Goal: Task Accomplishment & Management: Manage account settings

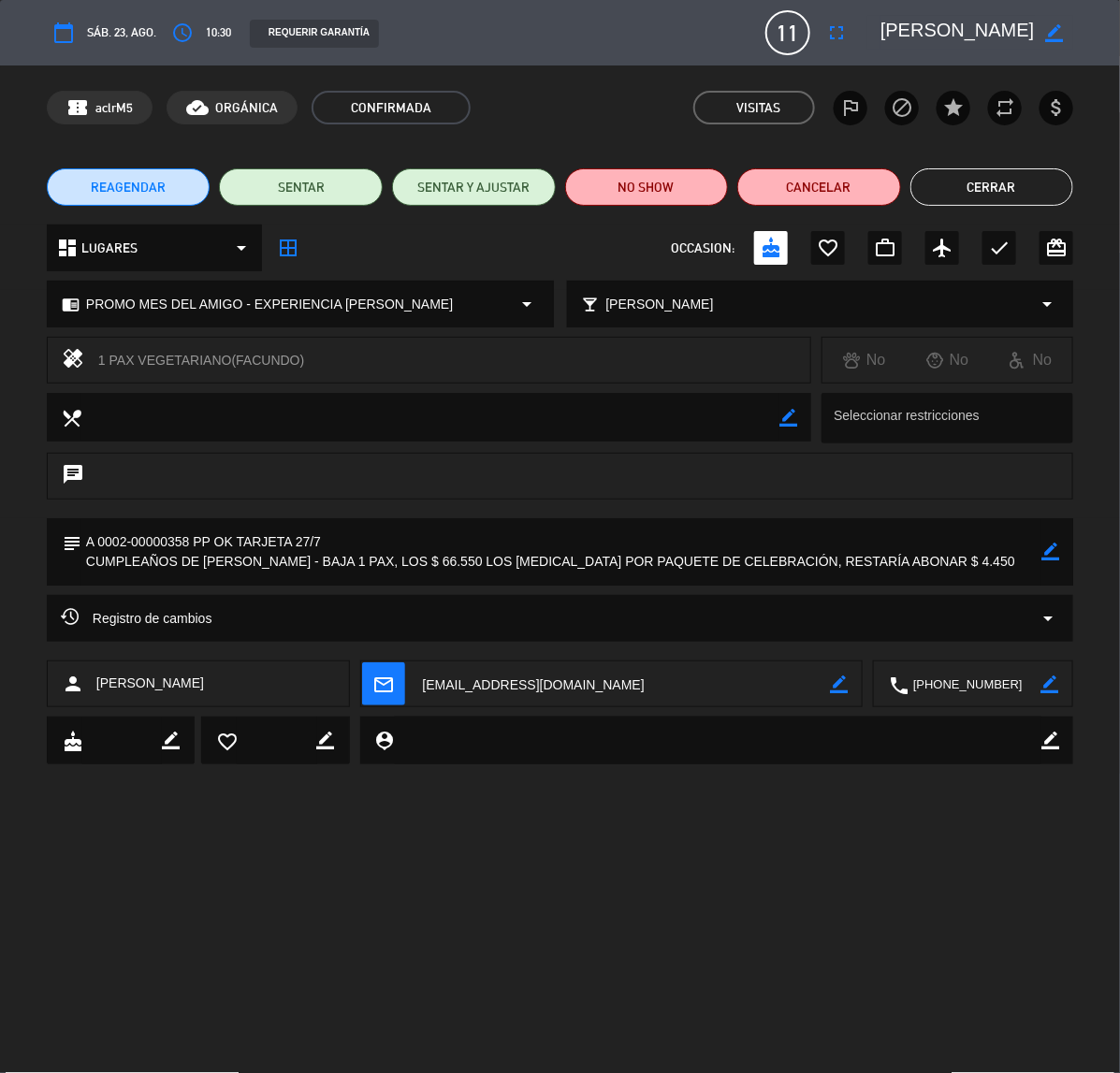
scroll to position [257, 0]
click at [970, 184] on button "Cerrar" at bounding box center [991, 187] width 164 height 38
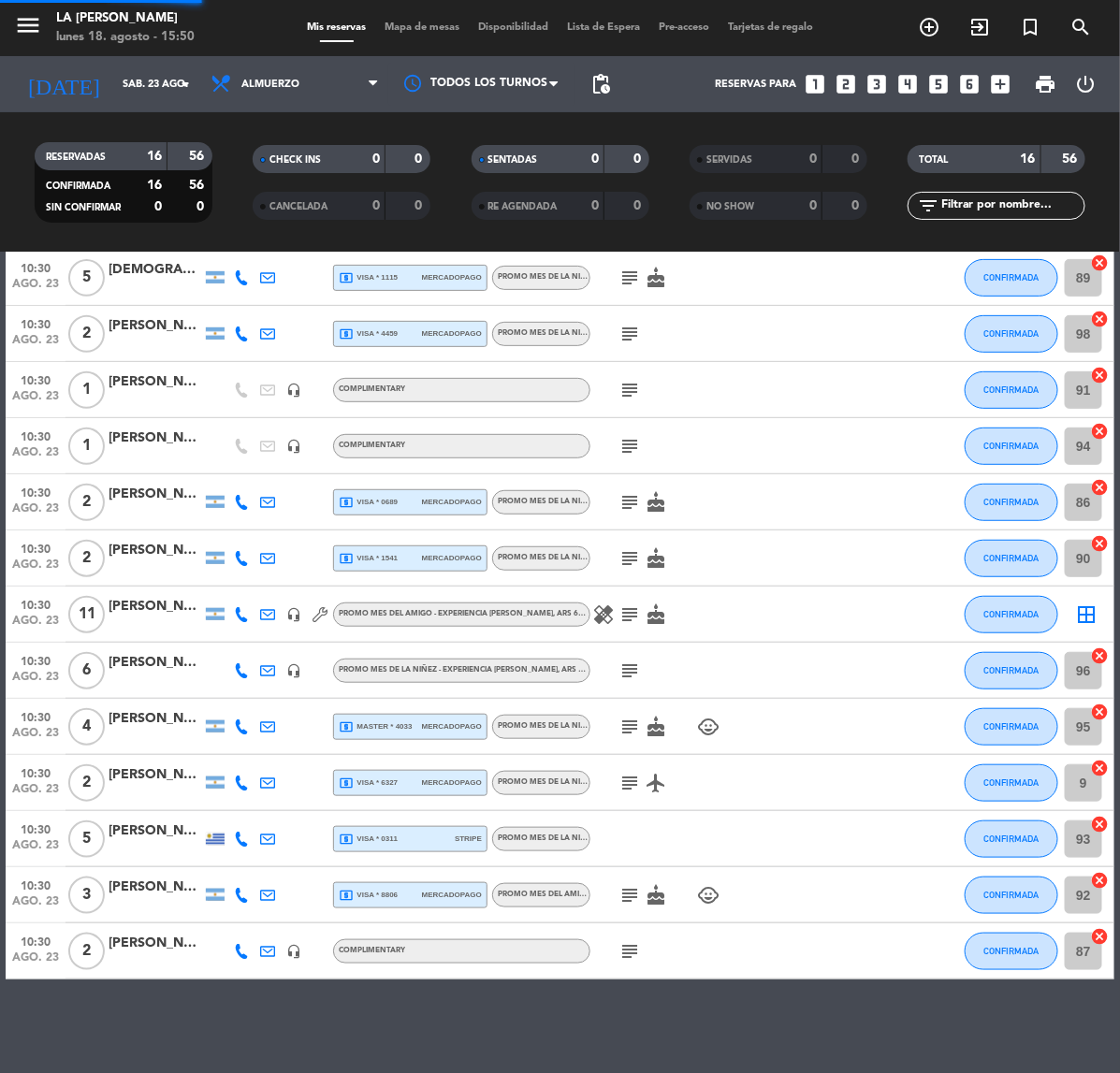
click at [970, 184] on div "TOTAL 16 56" at bounding box center [996, 167] width 218 height 46
click at [113, 85] on input "sáb. 23 ago." at bounding box center [183, 84] width 140 height 31
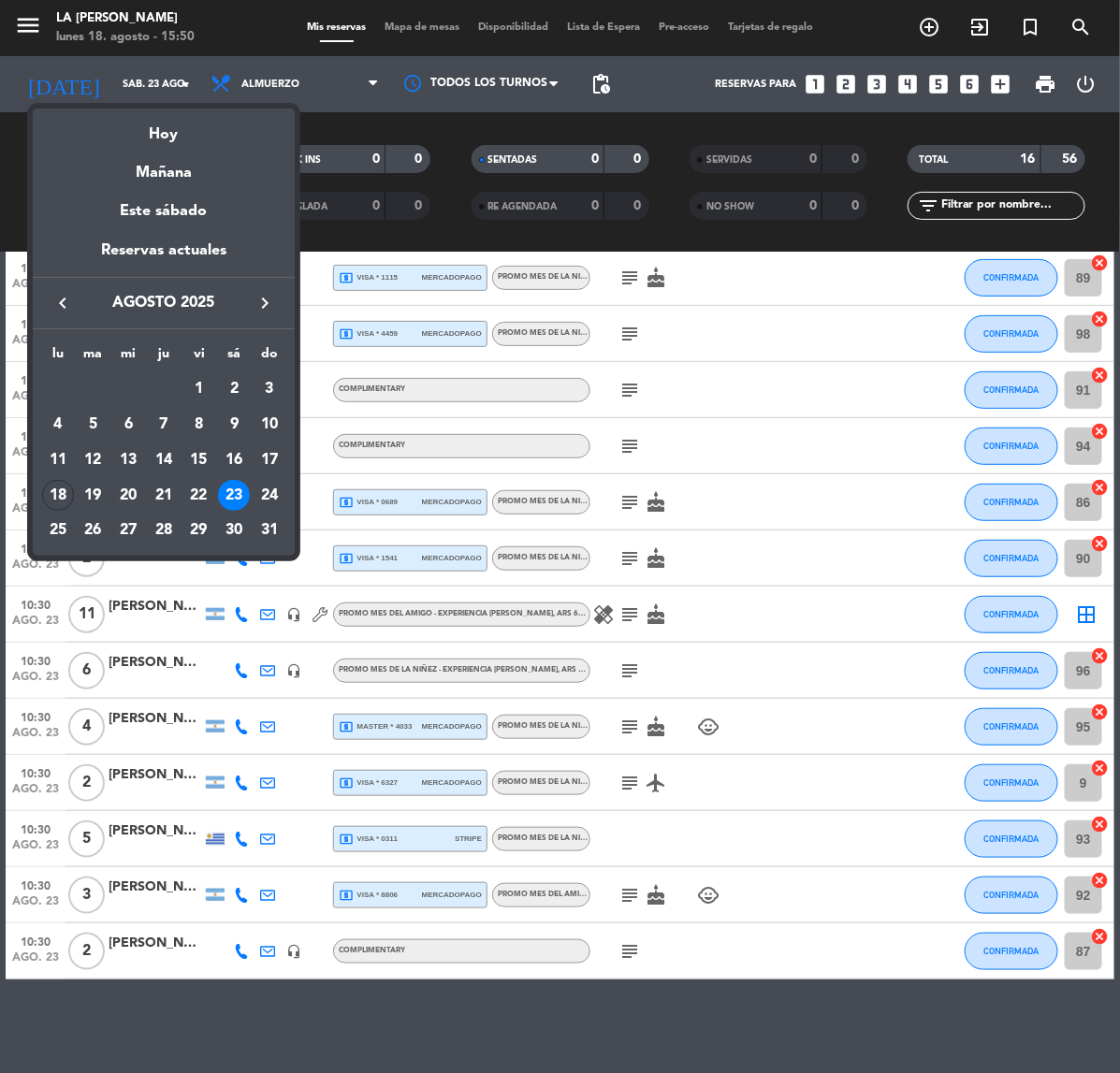
click at [267, 303] on icon "keyboard_arrow_right" at bounding box center [265, 303] width 23 height 23
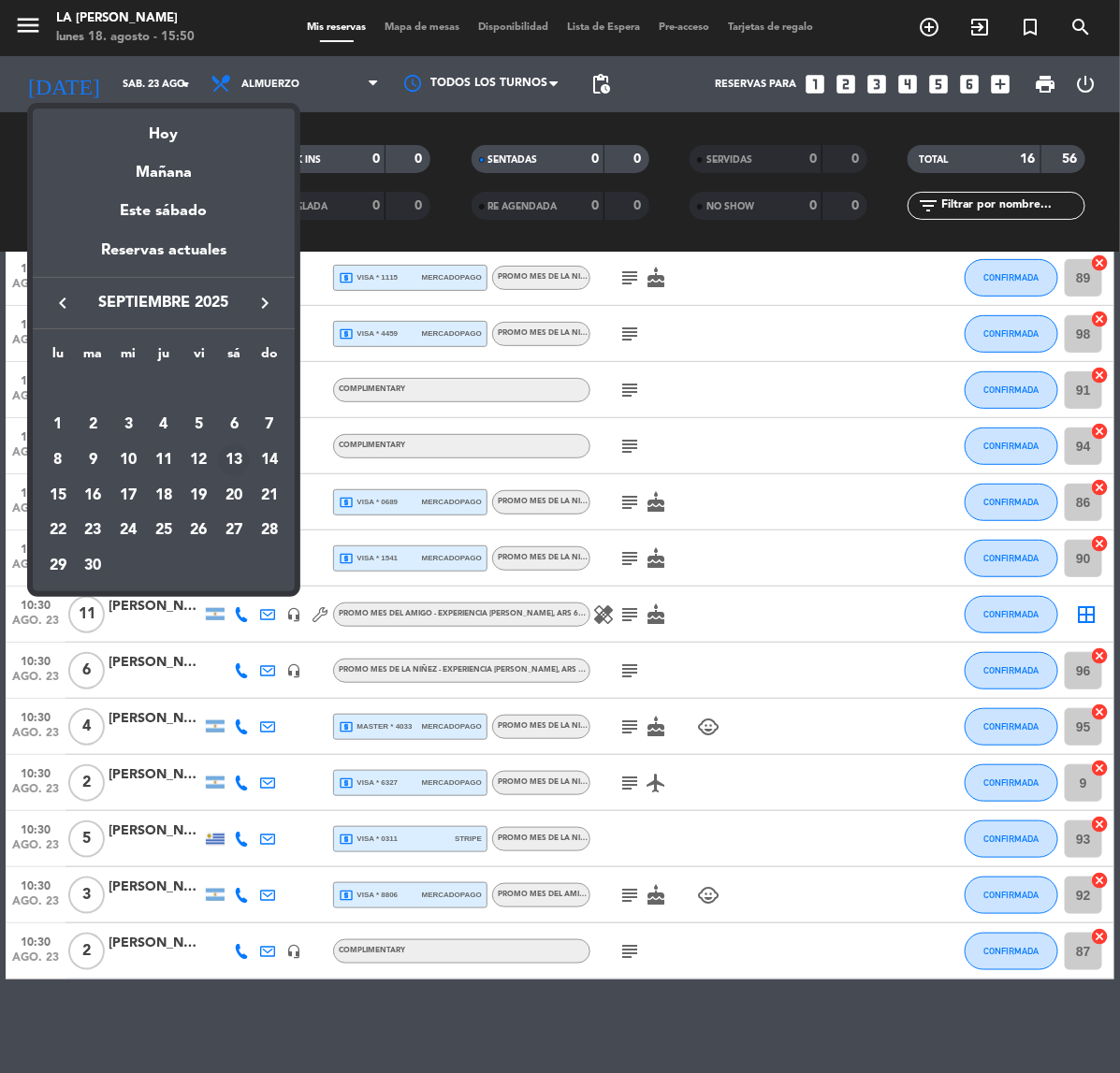
click at [235, 460] on div "13" at bounding box center [234, 460] width 32 height 32
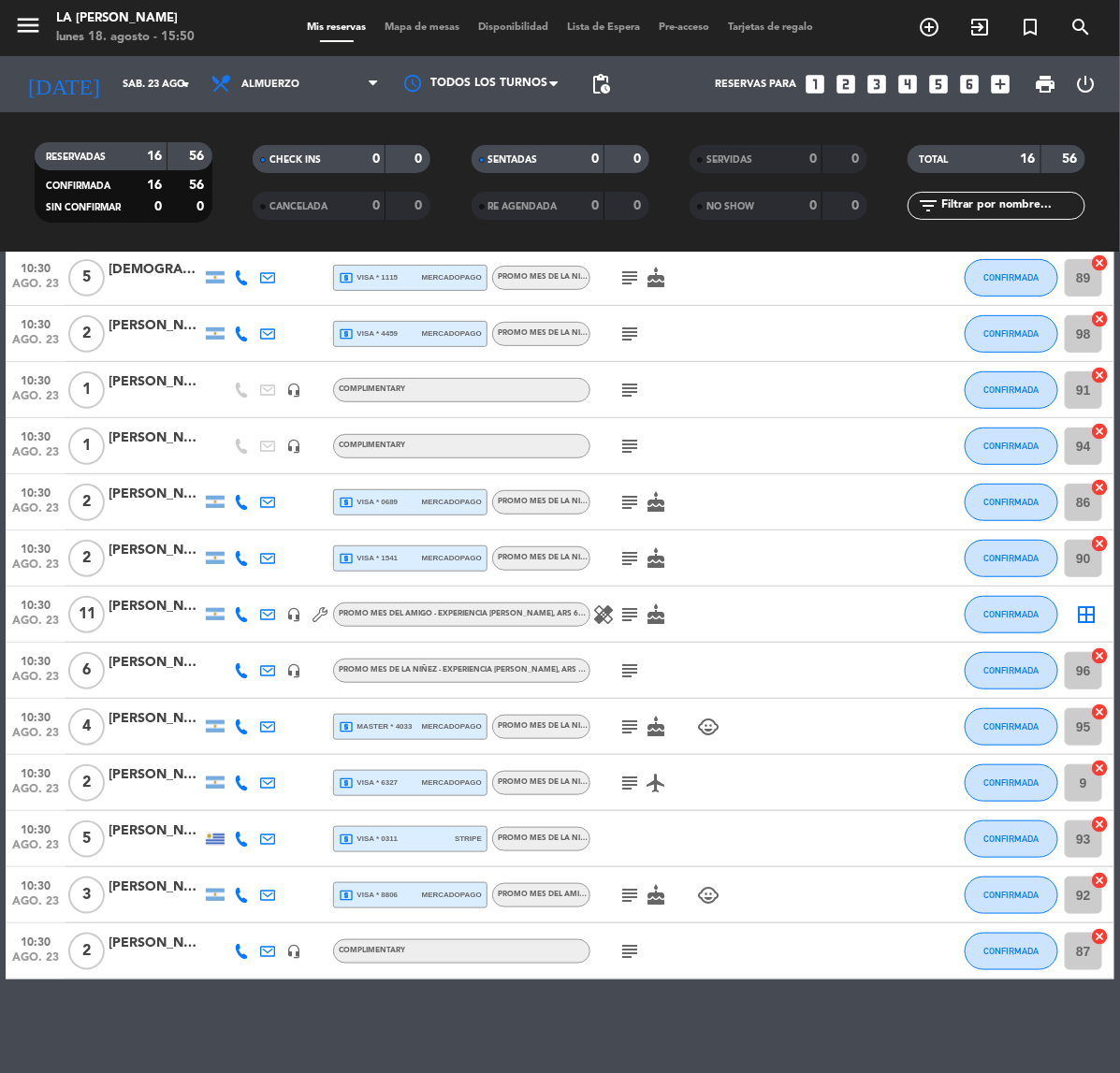
type input "sáb. [DATE]"
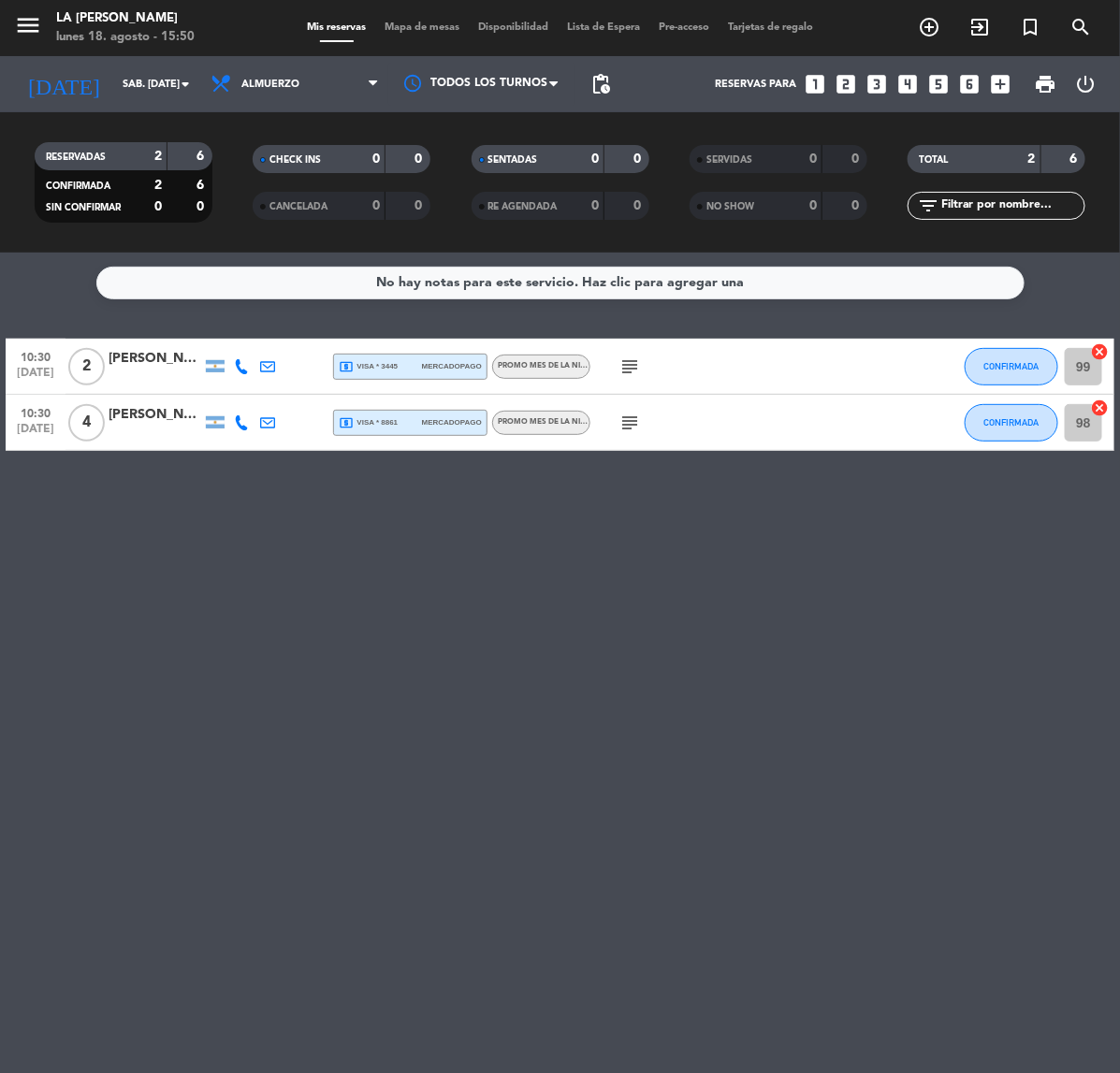
click at [149, 414] on div "[PERSON_NAME]" at bounding box center [155, 415] width 94 height 22
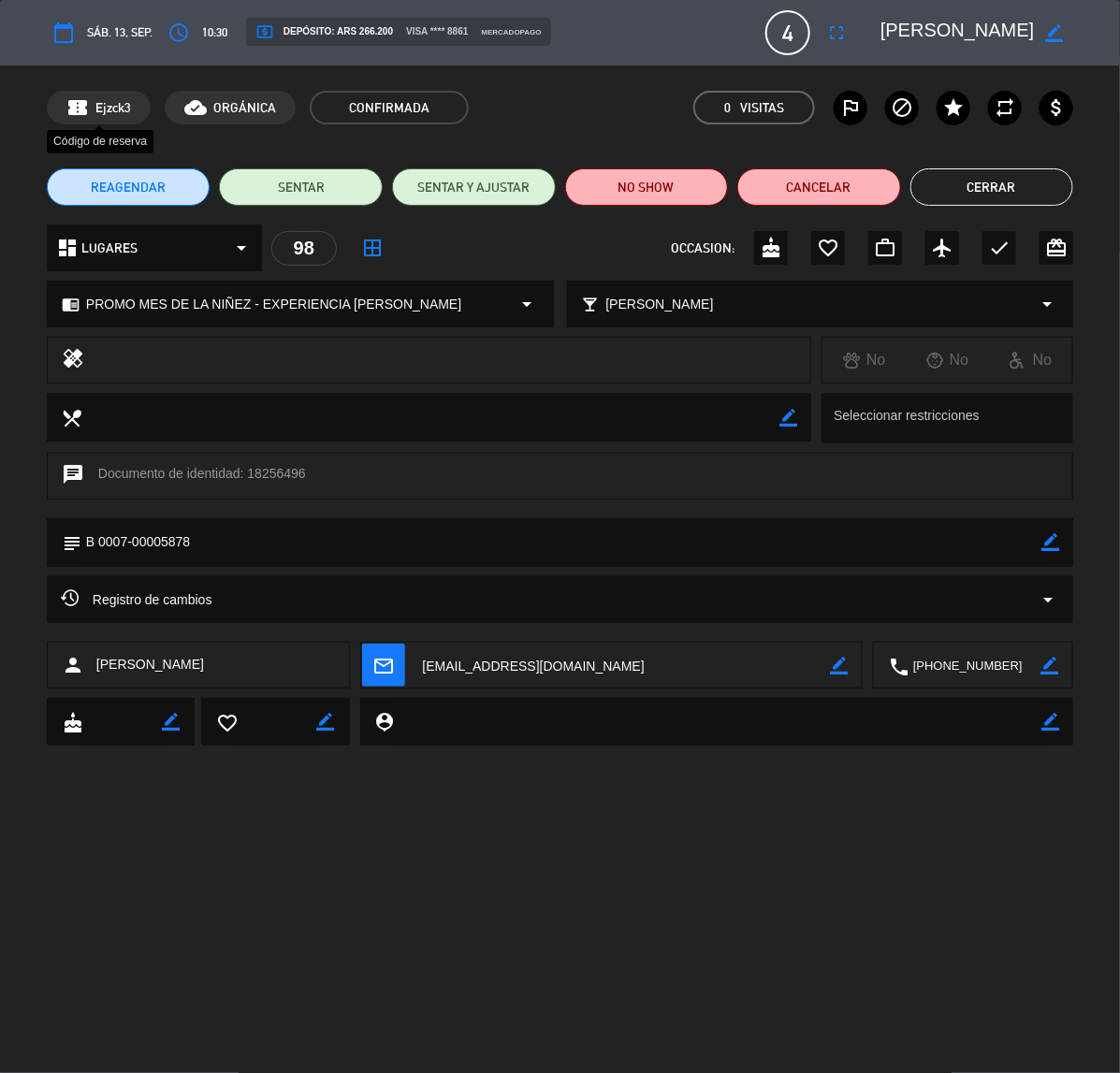
click at [109, 104] on span "Ejzck3" at bounding box center [113, 108] width 36 height 22
copy span "Ejzck3"
drag, startPoint x: 732, startPoint y: 854, endPoint x: 790, endPoint y: 727, distance: 139.6
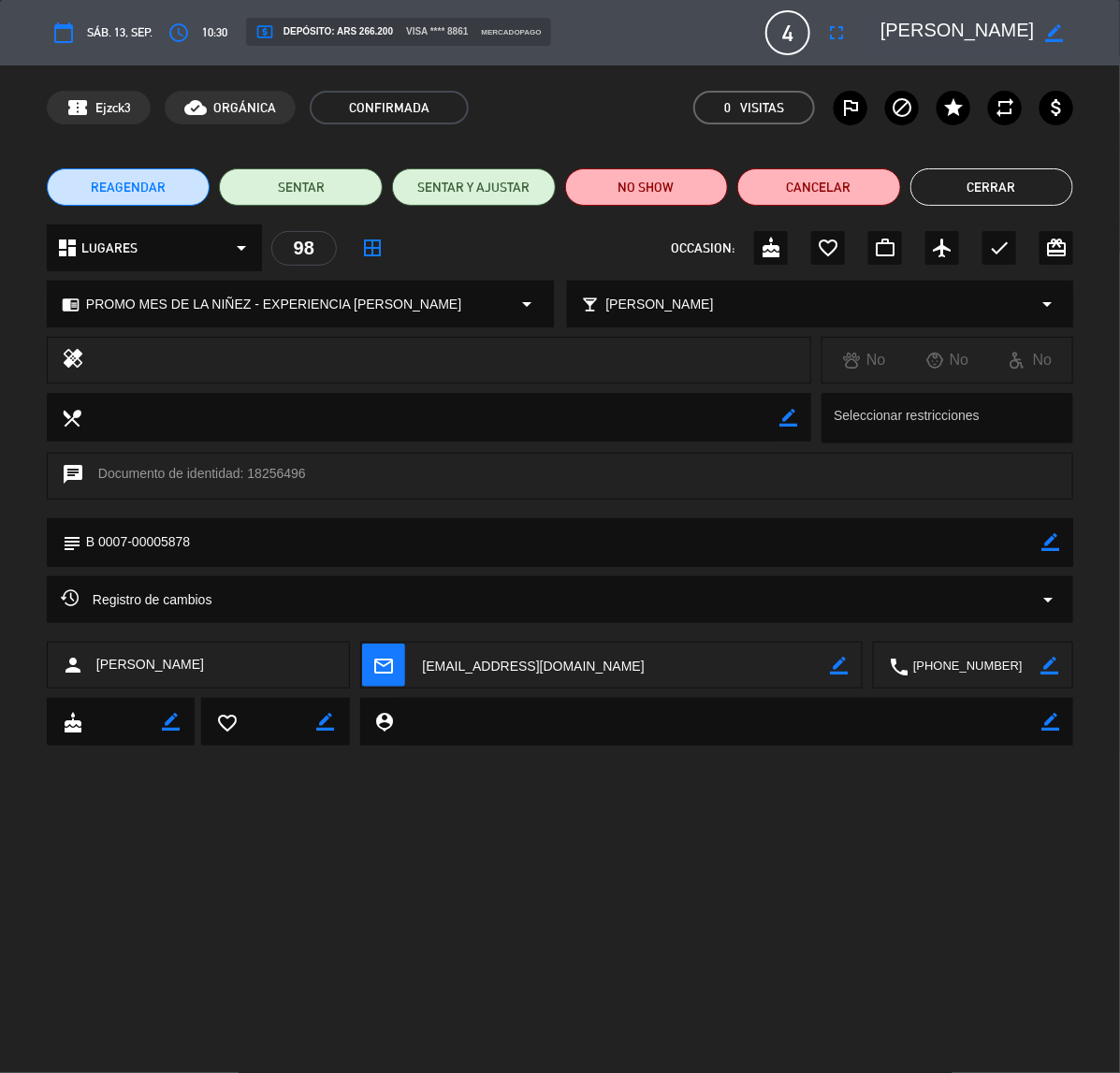
click at [732, 854] on div "calendar_today sáb. 13, sep. access_time 10:30 local_atm Depósito: ARS 266.200 …" at bounding box center [560, 536] width 1120 height 1073
click at [825, 183] on button "Cancelar" at bounding box center [818, 187] width 164 height 38
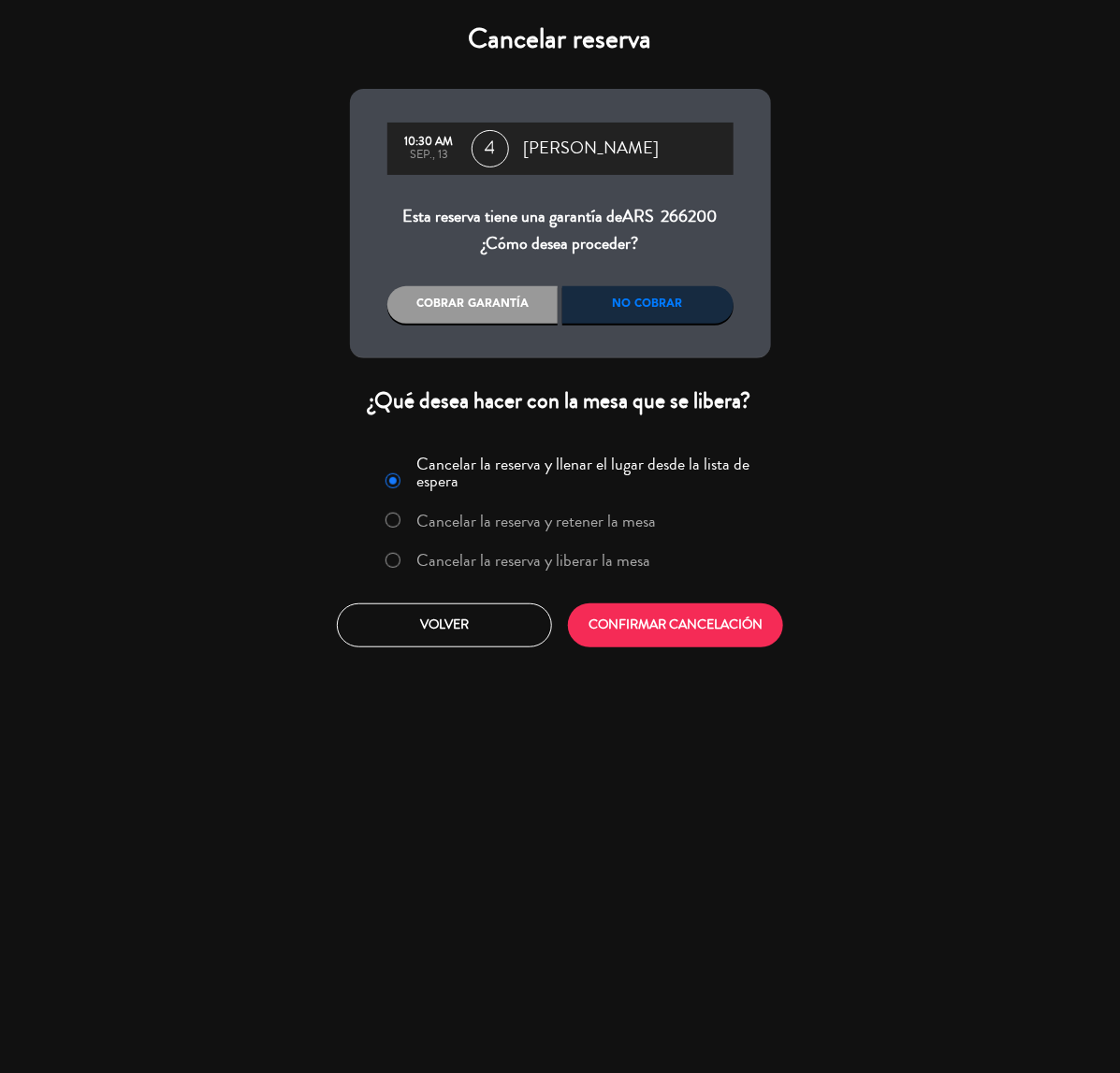
click at [389, 558] on input "Cancelar la reserva y liberar la mesa" at bounding box center [391, 559] width 12 height 12
radio input "true"
click at [667, 624] on button "CONFIRMAR CANCELACIÓN" at bounding box center [676, 625] width 215 height 44
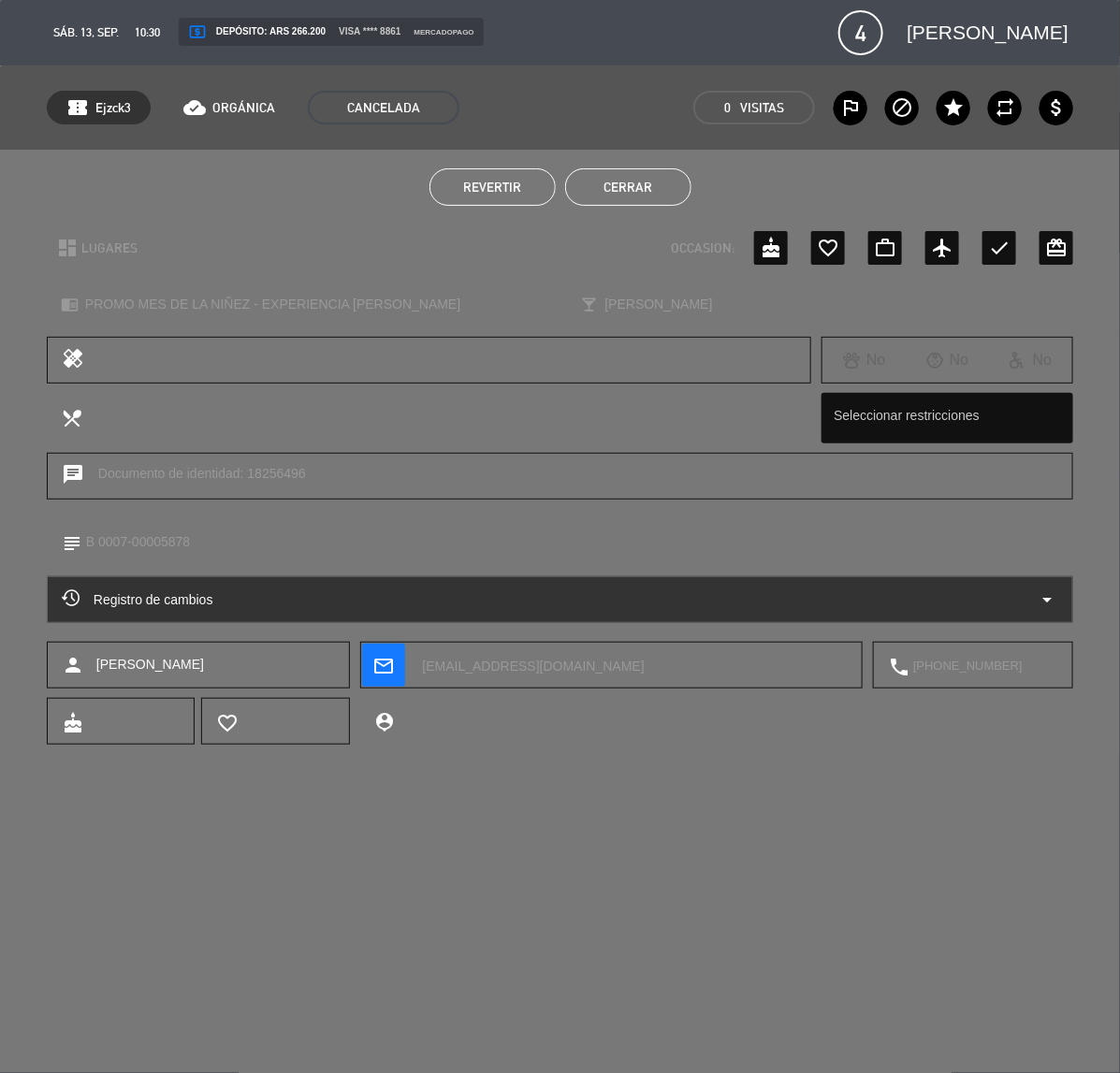
click at [629, 185] on button "Cerrar" at bounding box center [629, 187] width 127 height 38
